Goal: Navigation & Orientation: Find specific page/section

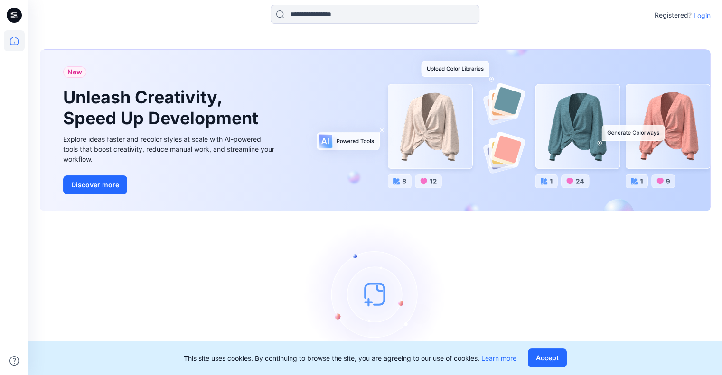
click at [700, 16] on p "Login" at bounding box center [701, 15] width 17 height 10
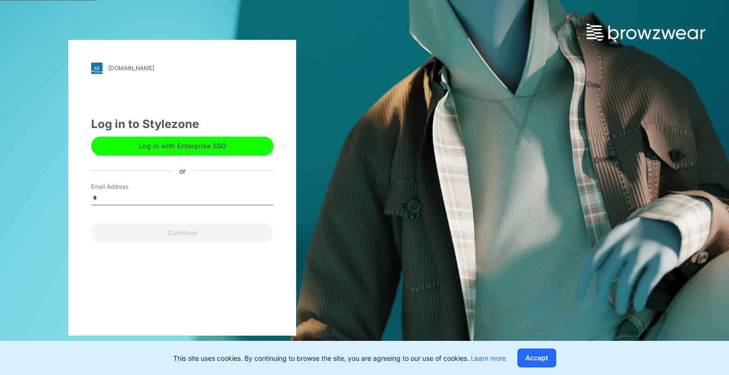
type input "**********"
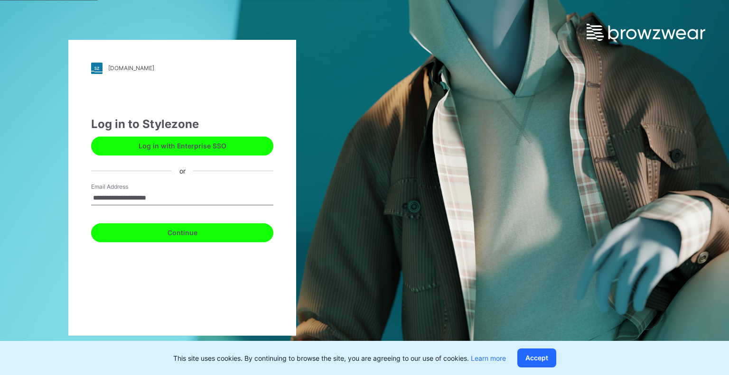
click at [182, 233] on button "Continue" at bounding box center [182, 233] width 182 height 19
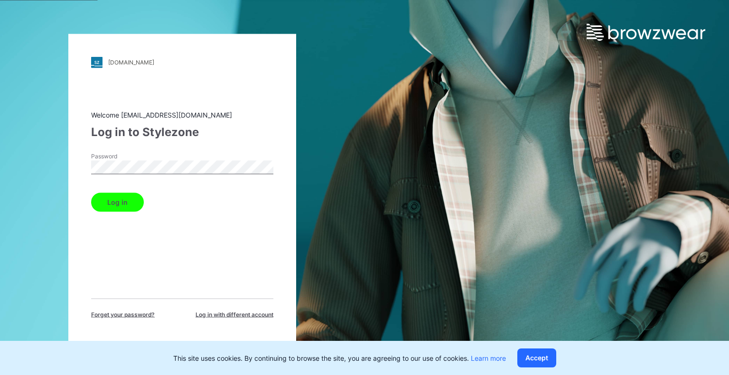
click at [91, 193] on button "Log in" at bounding box center [117, 202] width 53 height 19
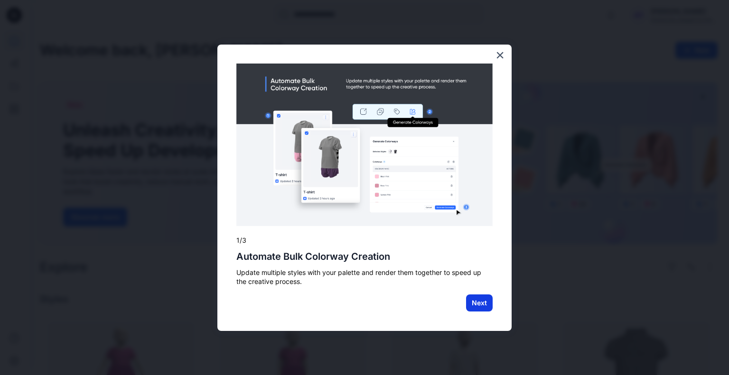
click at [471, 301] on button "Next" at bounding box center [479, 303] width 27 height 17
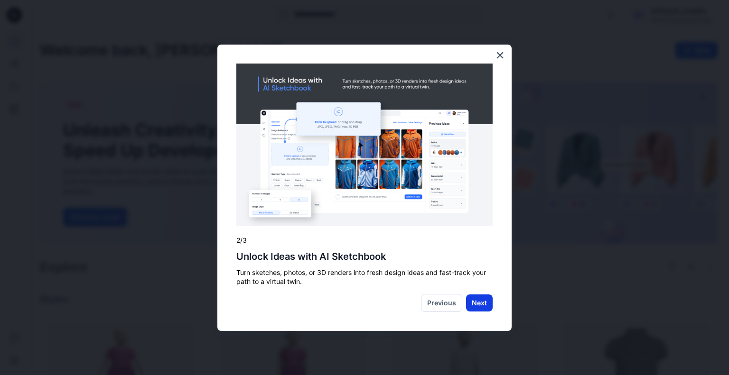
click at [481, 302] on button "Next" at bounding box center [479, 303] width 27 height 17
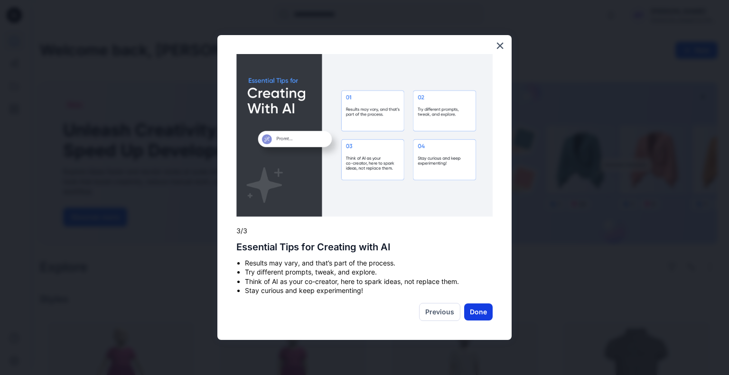
click at [486, 314] on button "Done" at bounding box center [478, 312] width 28 height 17
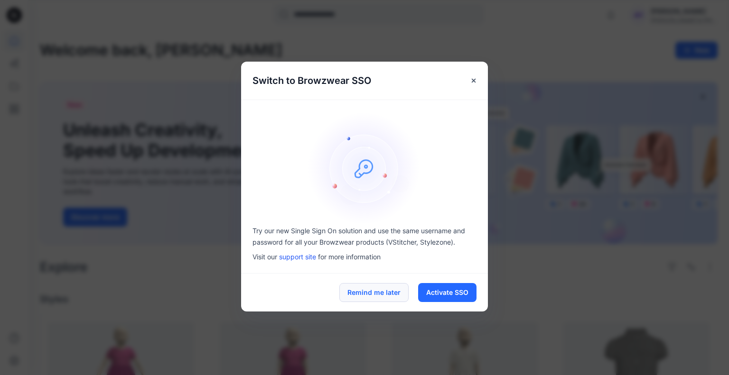
drag, startPoint x: 363, startPoint y: 292, endPoint x: 276, endPoint y: 288, distance: 87.4
click at [363, 292] on button "Remind me later" at bounding box center [373, 292] width 69 height 19
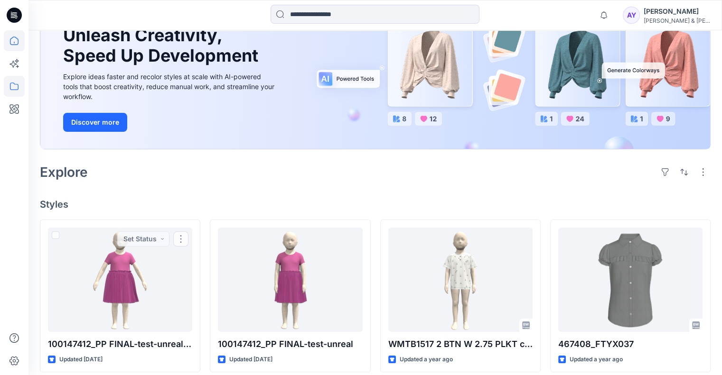
scroll to position [95, 0]
click at [17, 85] on icon at bounding box center [14, 86] width 21 height 21
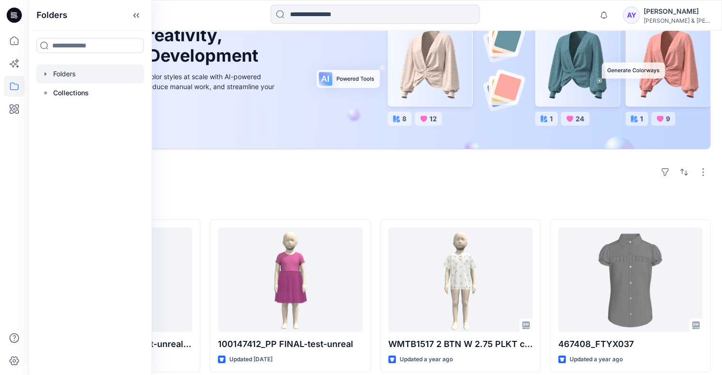
click at [68, 75] on div at bounding box center [90, 74] width 108 height 19
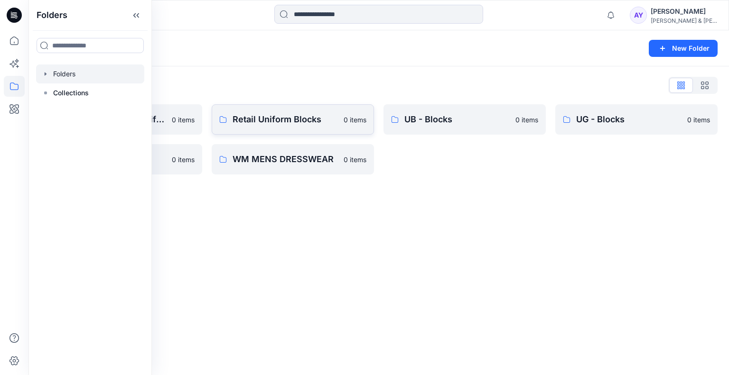
click at [264, 118] on p "Retail Uniform Blocks" at bounding box center [285, 119] width 105 height 13
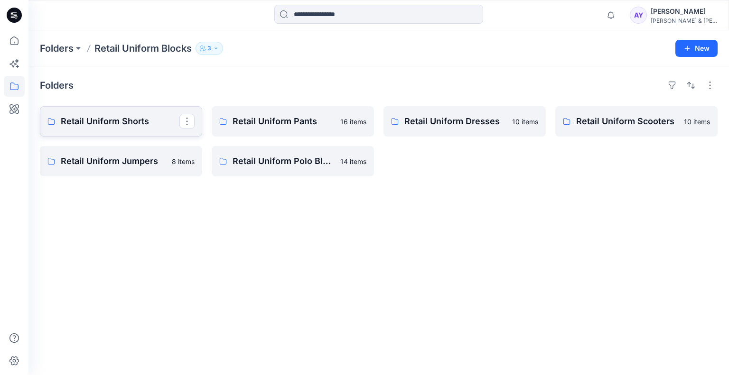
click at [102, 122] on p "Retail Uniform Shorts" at bounding box center [120, 121] width 119 height 13
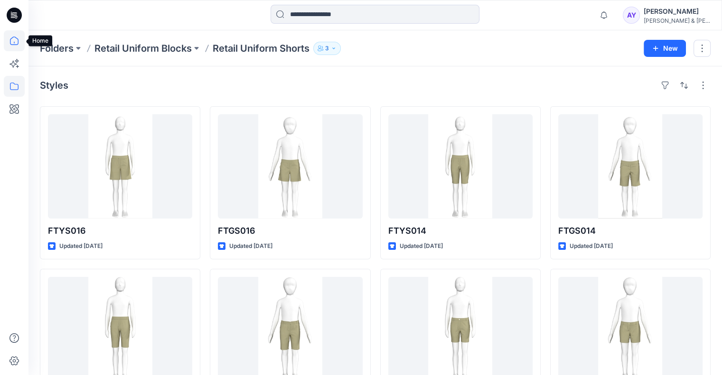
click at [19, 34] on icon at bounding box center [14, 40] width 21 height 21
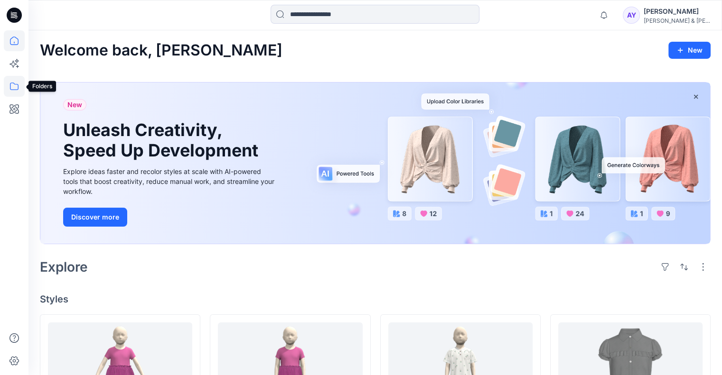
click at [11, 88] on icon at bounding box center [14, 86] width 21 height 21
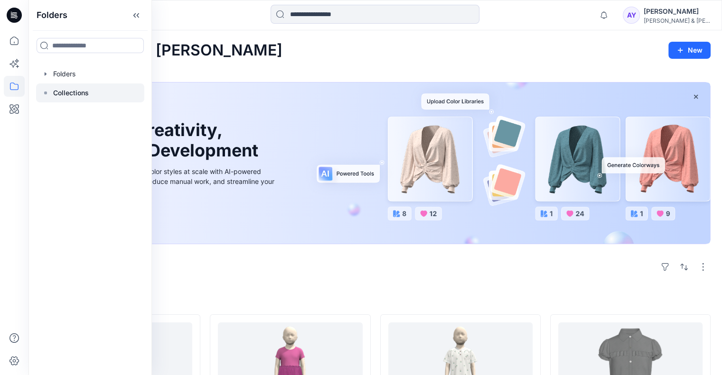
click at [47, 91] on icon at bounding box center [46, 93] width 8 height 8
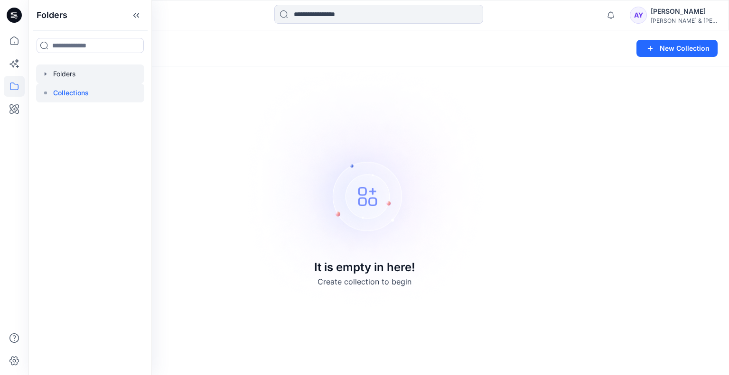
click at [52, 75] on div at bounding box center [90, 74] width 108 height 19
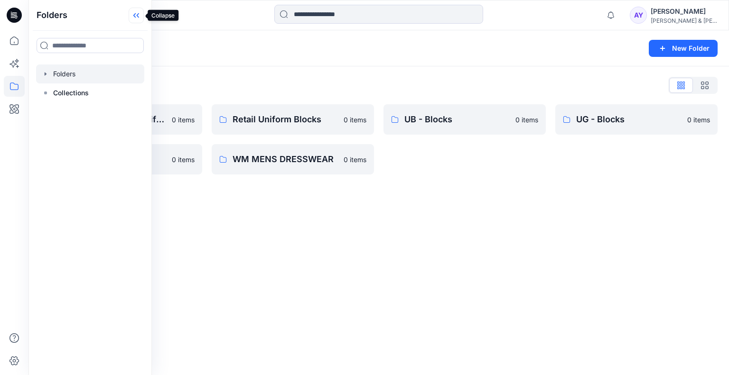
click at [137, 16] on icon at bounding box center [136, 16] width 15 height 16
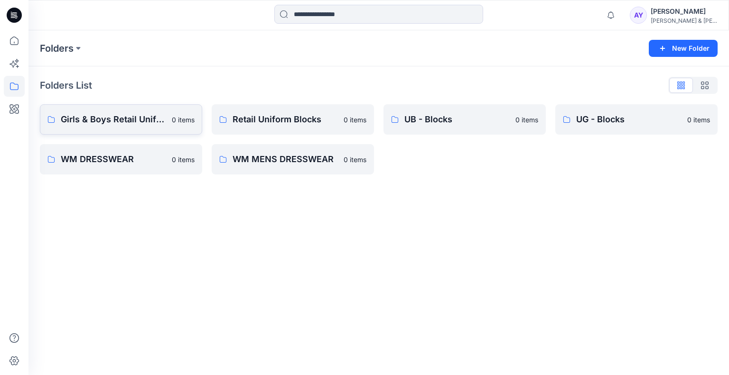
click at [105, 119] on p "Girls & Boys Retail Uniforms" at bounding box center [113, 119] width 105 height 13
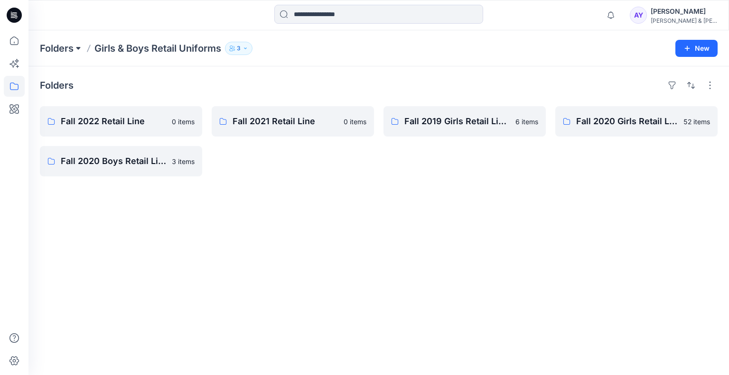
click at [75, 47] on button at bounding box center [78, 48] width 9 height 13
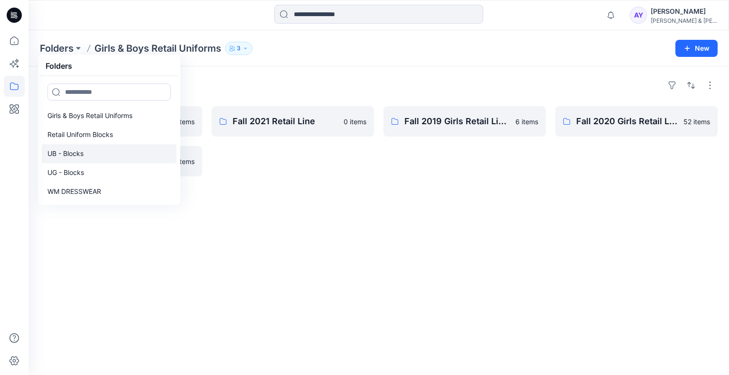
click at [73, 157] on p "UB - Blocks" at bounding box center [65, 153] width 36 height 11
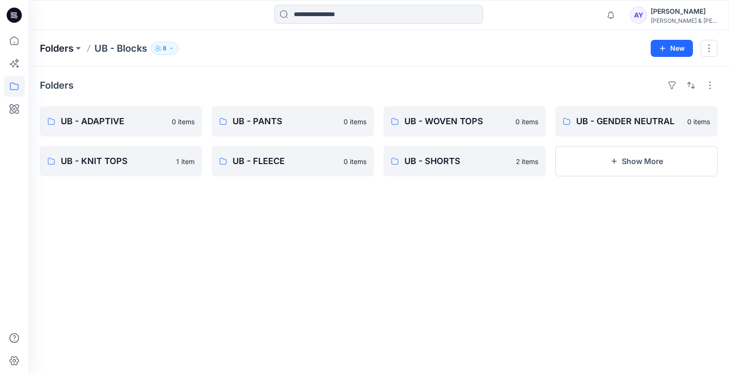
click at [67, 47] on p "Folders" at bounding box center [57, 48] width 34 height 13
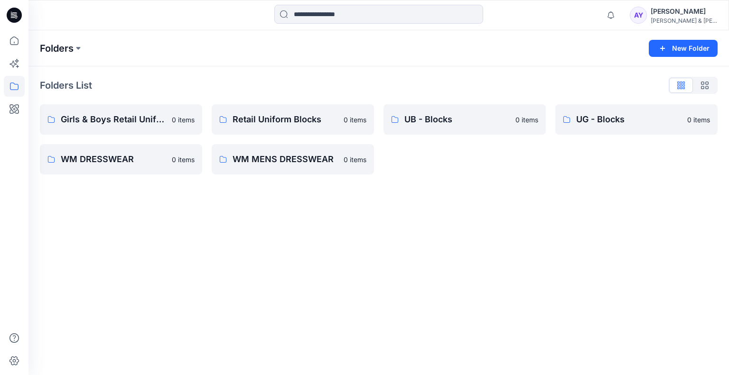
click at [63, 42] on p "Folders" at bounding box center [57, 48] width 34 height 13
click at [74, 49] on button at bounding box center [78, 48] width 9 height 13
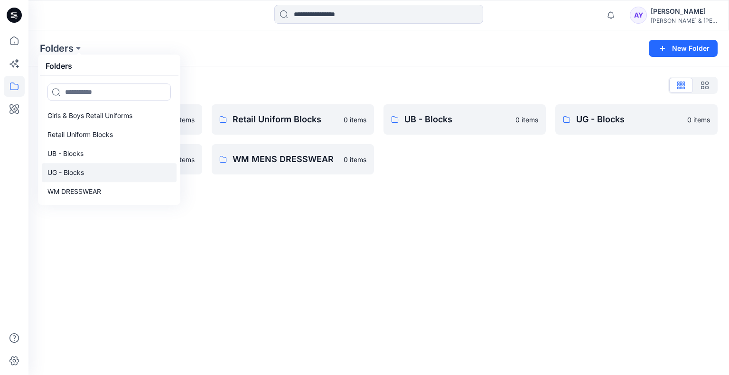
click at [62, 173] on p "UG - Blocks" at bounding box center [65, 172] width 37 height 11
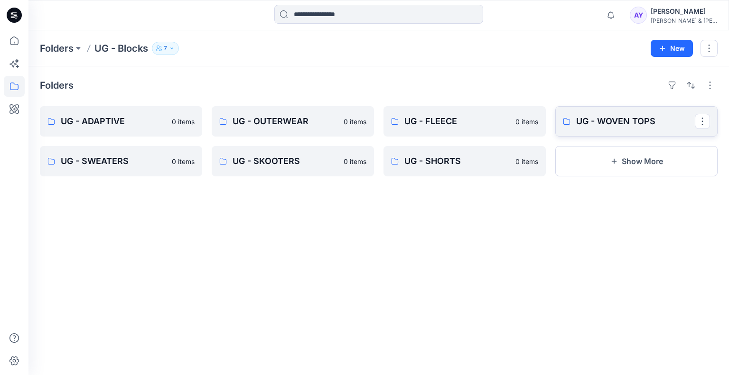
click at [613, 121] on p "UG - WOVEN TOPS" at bounding box center [635, 121] width 119 height 13
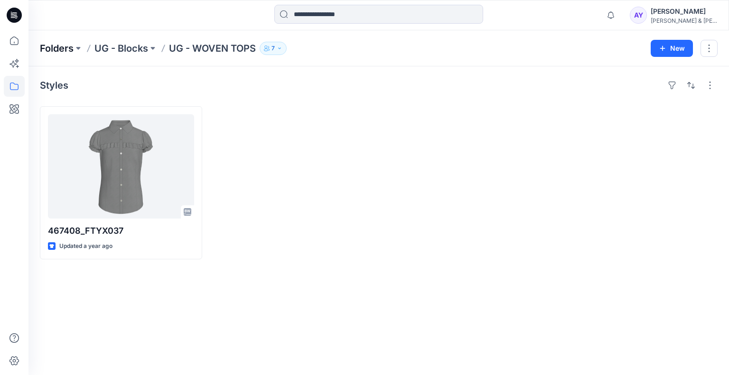
click at [68, 49] on p "Folders" at bounding box center [57, 48] width 34 height 13
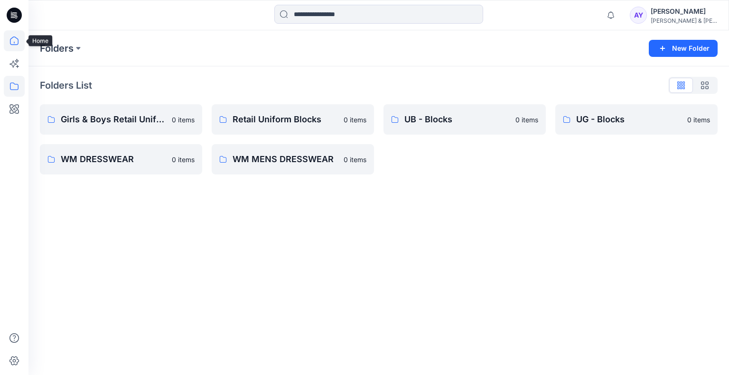
click at [11, 44] on icon at bounding box center [14, 40] width 21 height 21
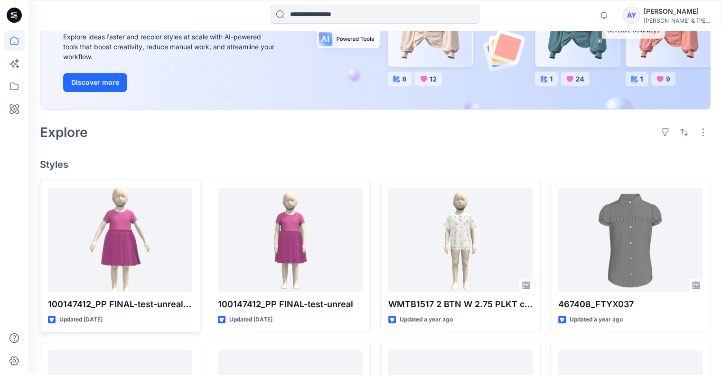
scroll to position [142, 0]
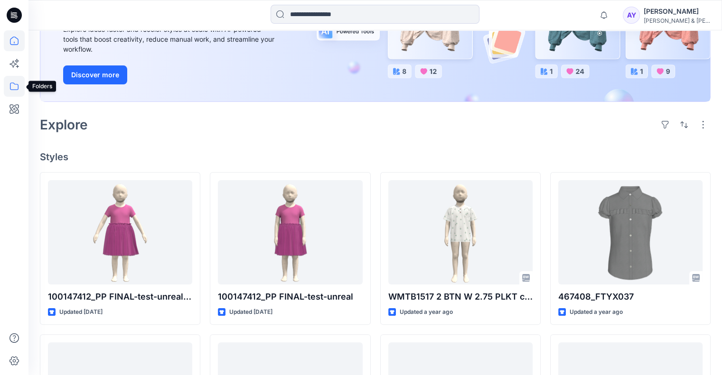
click at [11, 88] on icon at bounding box center [14, 86] width 21 height 21
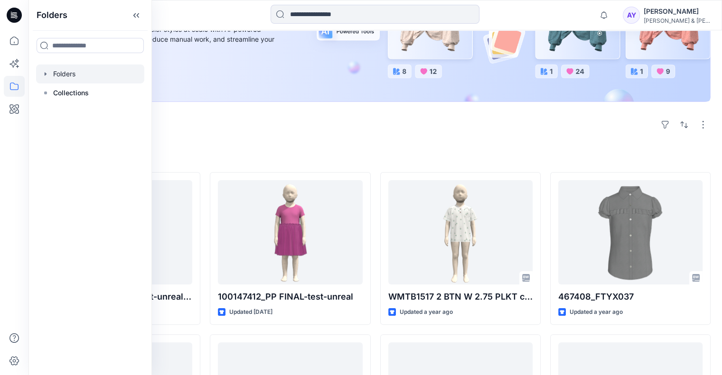
click at [53, 72] on div at bounding box center [90, 74] width 108 height 19
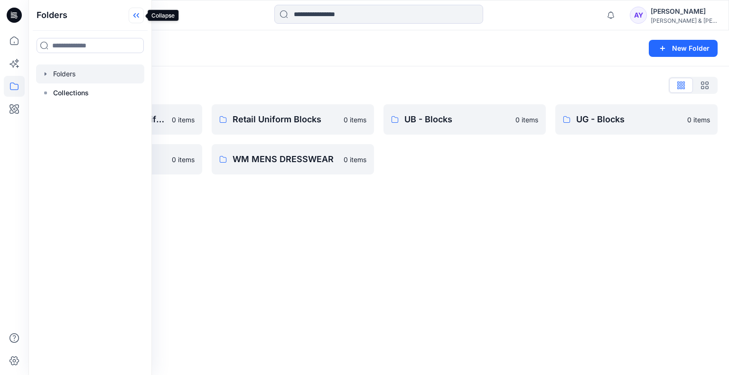
click at [137, 12] on icon at bounding box center [136, 16] width 15 height 16
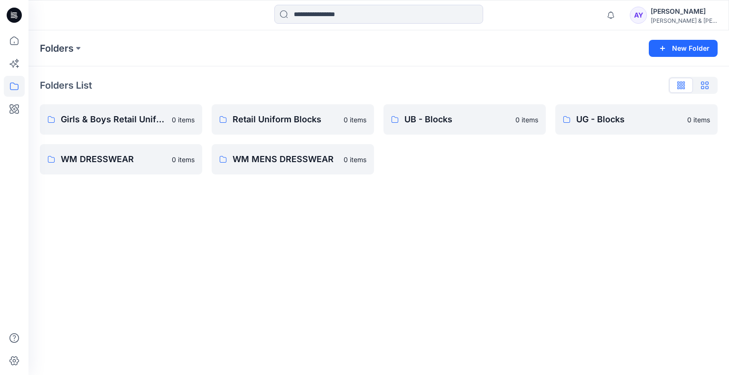
click at [711, 84] on button "button" at bounding box center [705, 85] width 24 height 15
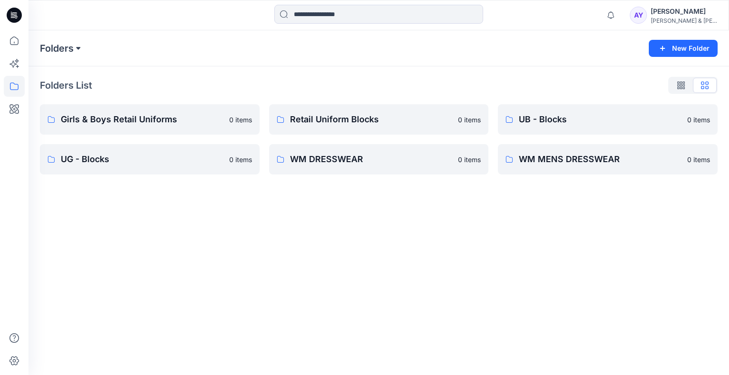
click at [81, 51] on button at bounding box center [78, 48] width 9 height 13
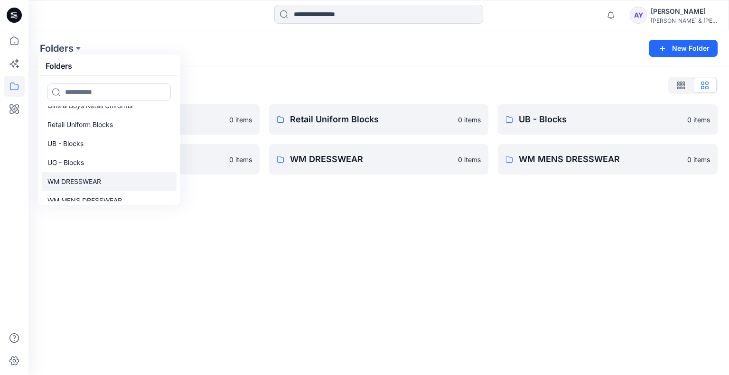
scroll to position [19, 0]
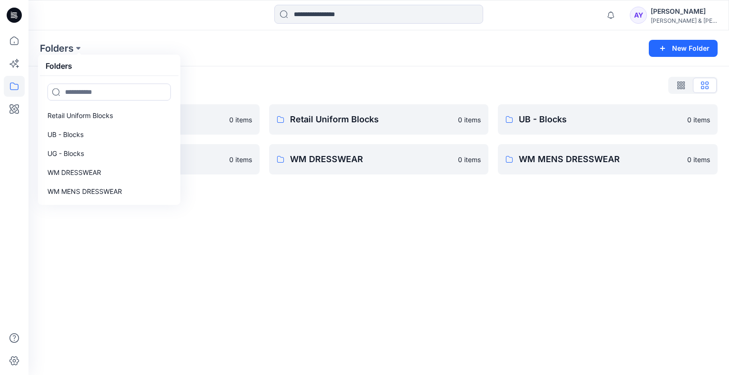
click at [96, 52] on div "Folders Folders Girls & Boys Retail Uniforms Retail Uniform Blocks UB - Blocks …" at bounding box center [342, 48] width 604 height 13
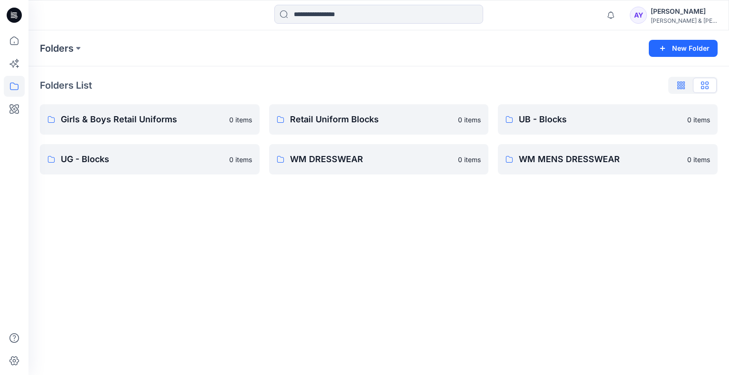
click at [680, 83] on icon "button" at bounding box center [679, 86] width 5 height 8
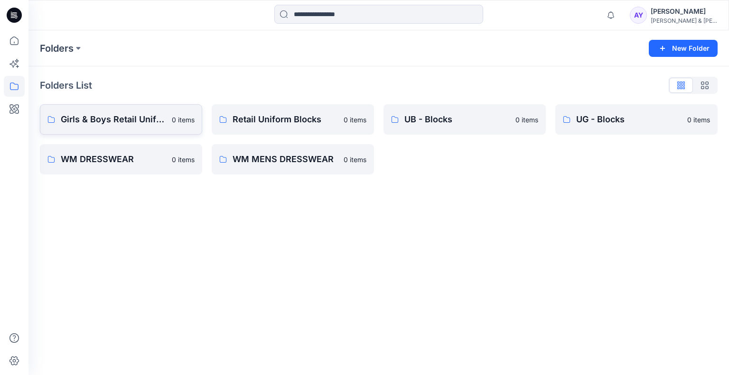
click at [109, 116] on p "Girls & Boys Retail Uniforms" at bounding box center [113, 119] width 105 height 13
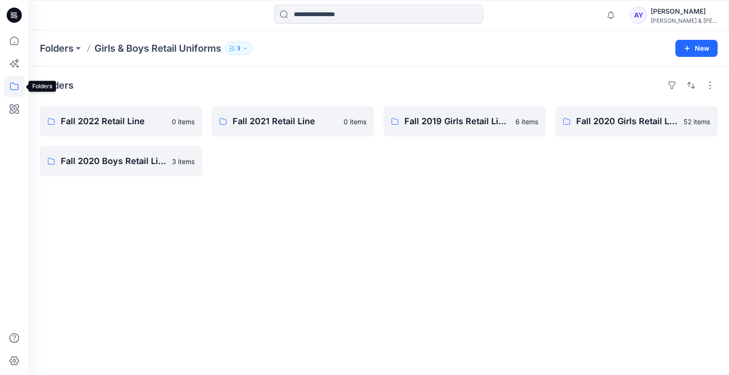
click at [14, 84] on icon at bounding box center [14, 86] width 21 height 21
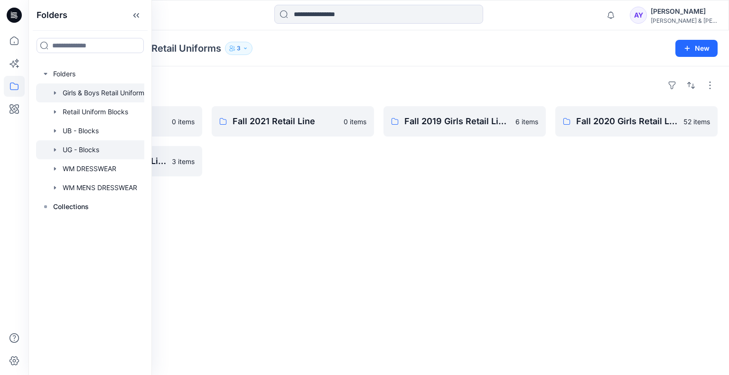
click at [88, 149] on div at bounding box center [94, 149] width 117 height 19
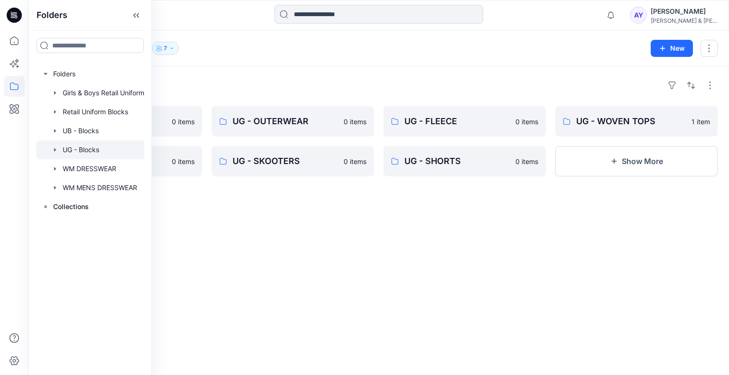
click at [382, 308] on div "Folders UG - ADAPTIVE 0 items UG - SWEATERS 0 items UG - OUTERWEAR 0 items UG -…" at bounding box center [378, 220] width 700 height 309
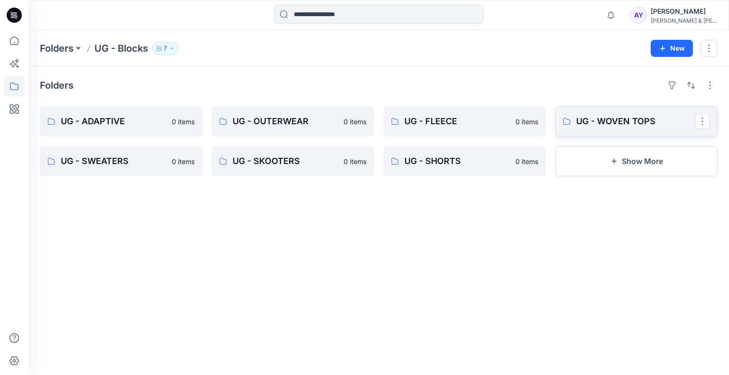
click at [601, 128] on p "UG - WOVEN TOPS" at bounding box center [635, 121] width 119 height 13
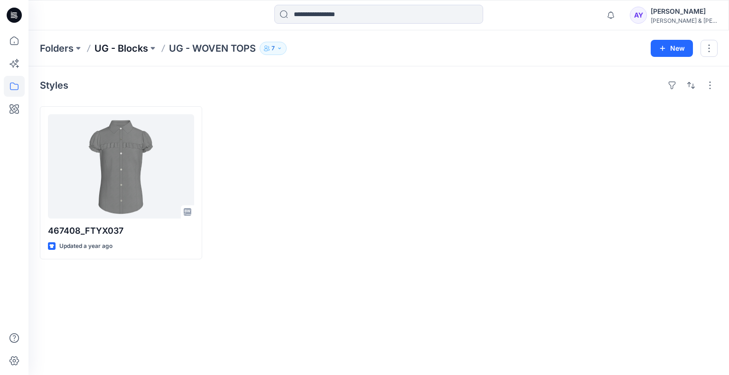
click at [144, 47] on p "UG - Blocks" at bounding box center [121, 48] width 54 height 13
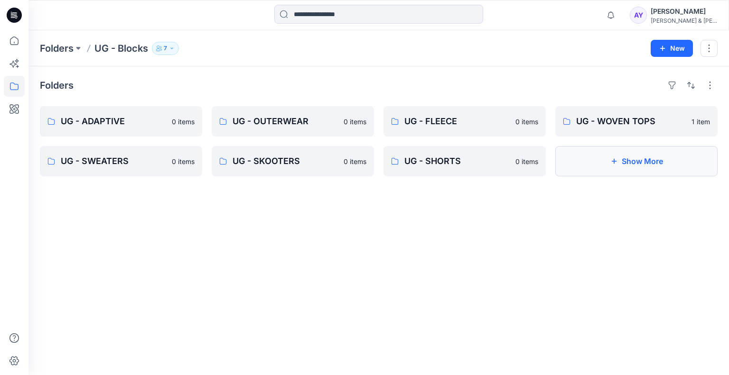
click at [600, 158] on button "Show More" at bounding box center [636, 161] width 162 height 30
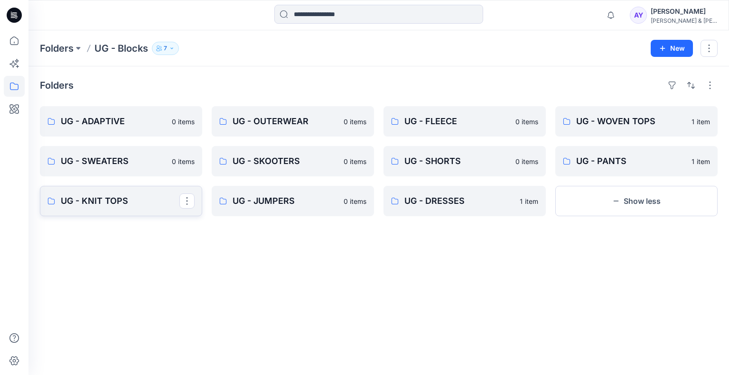
click at [106, 206] on p "UG - KNIT TOPS" at bounding box center [120, 201] width 119 height 13
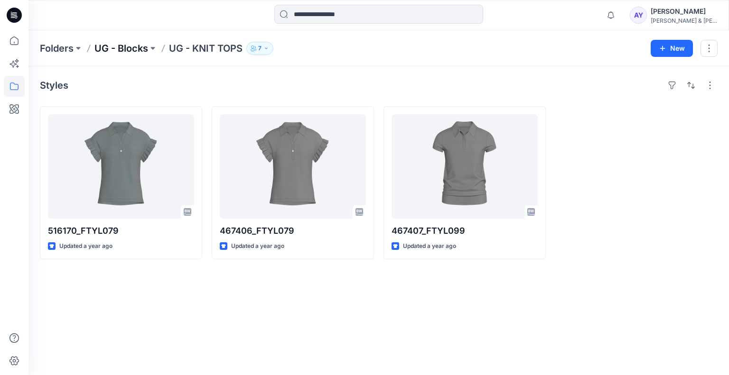
click at [134, 48] on p "UG - Blocks" at bounding box center [121, 48] width 54 height 13
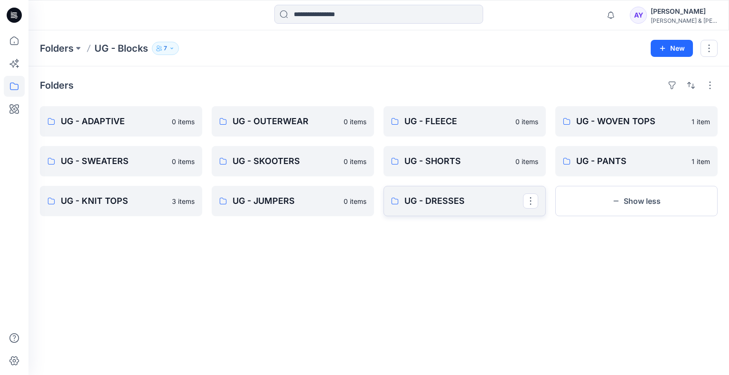
click at [458, 202] on p "UG - DRESSES" at bounding box center [463, 201] width 119 height 13
